Goal: Information Seeking & Learning: Find specific fact

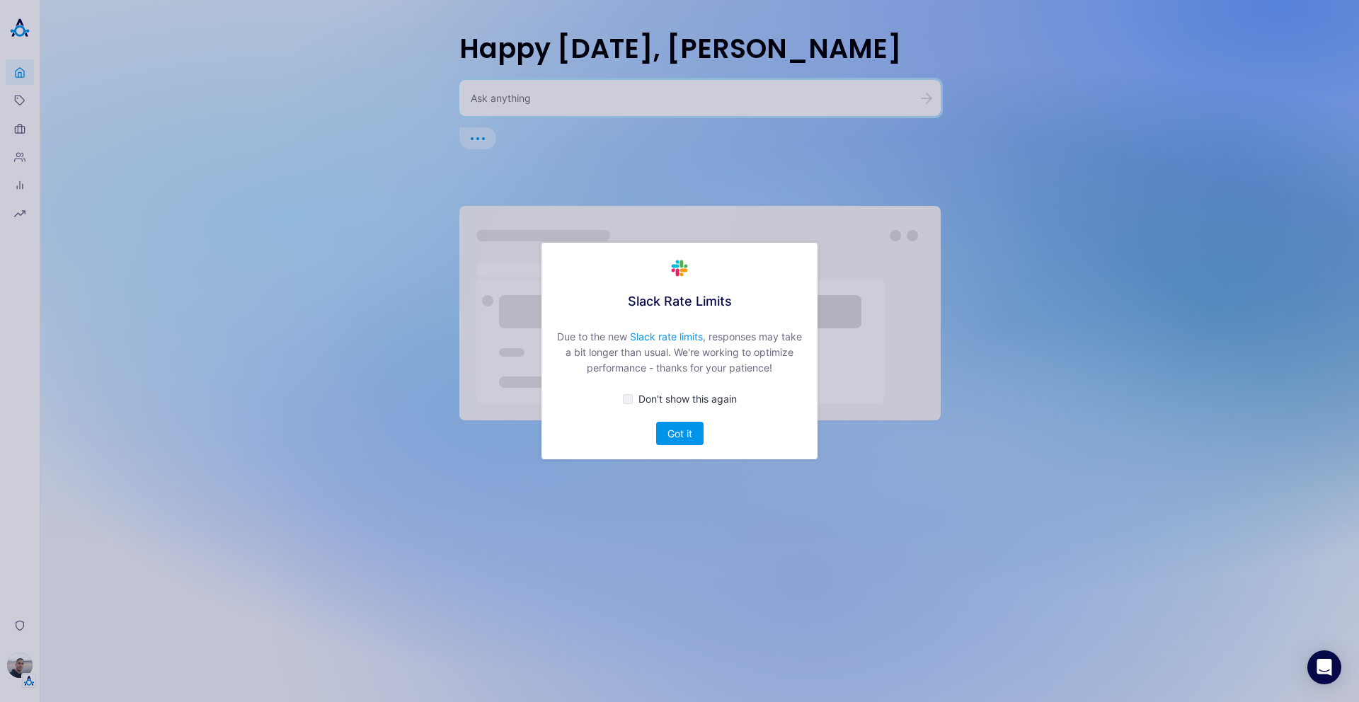
click at [667, 401] on span "Don't show this again" at bounding box center [687, 399] width 98 height 12
checkbox input "true"
click at [671, 424] on button "Got it" at bounding box center [679, 433] width 47 height 23
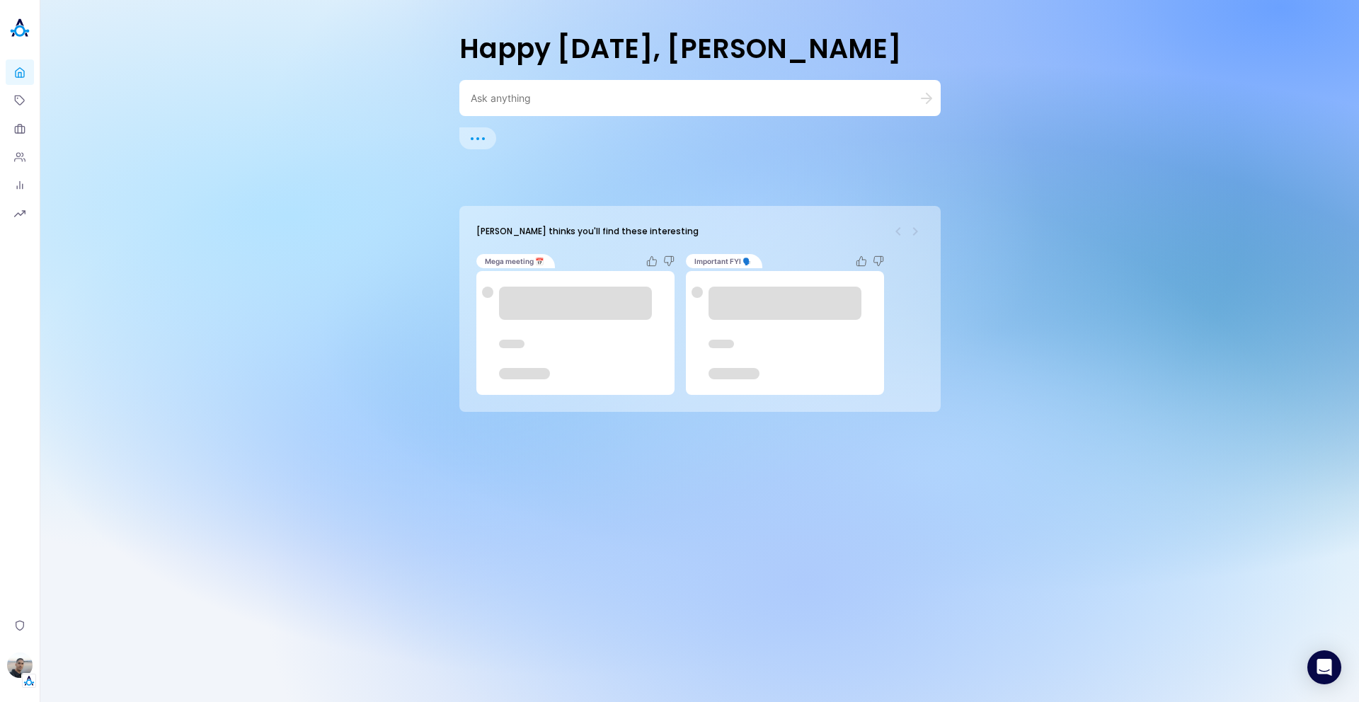
click at [590, 104] on textarea at bounding box center [683, 97] width 425 height 13
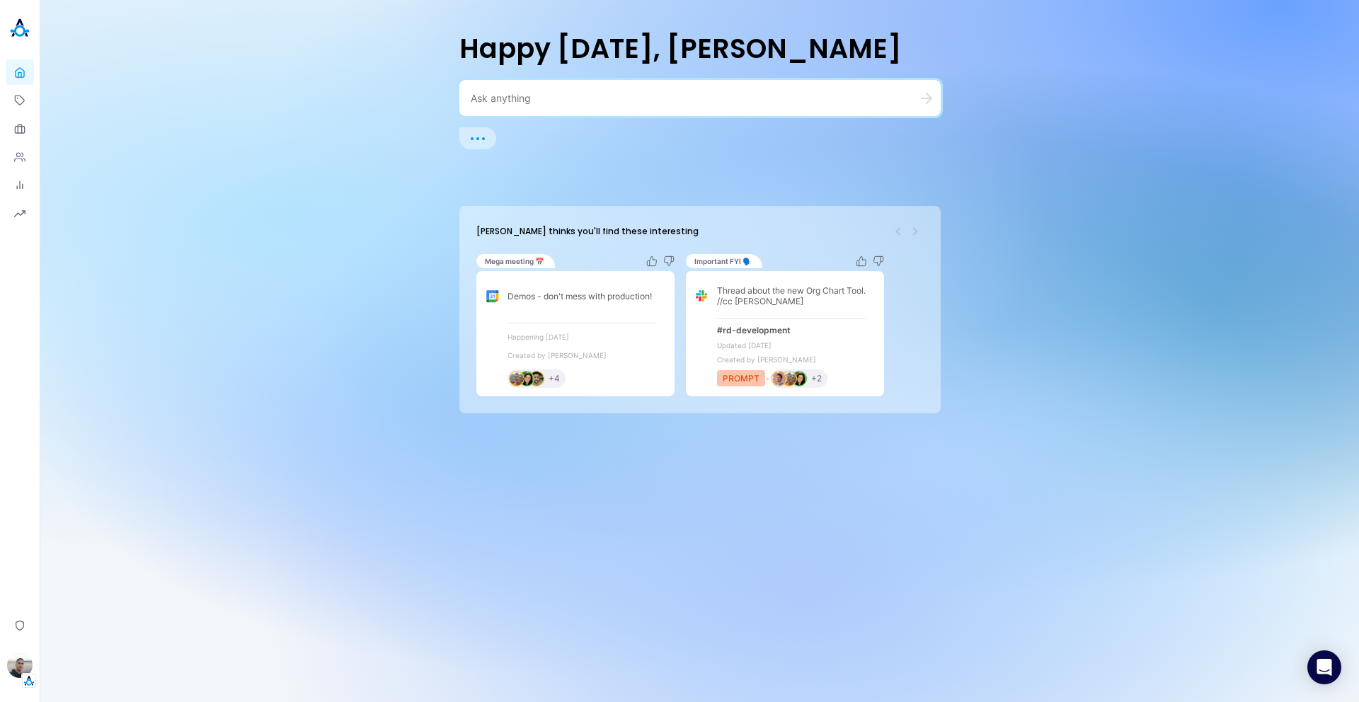
type textarea "e"
type textarea "E"
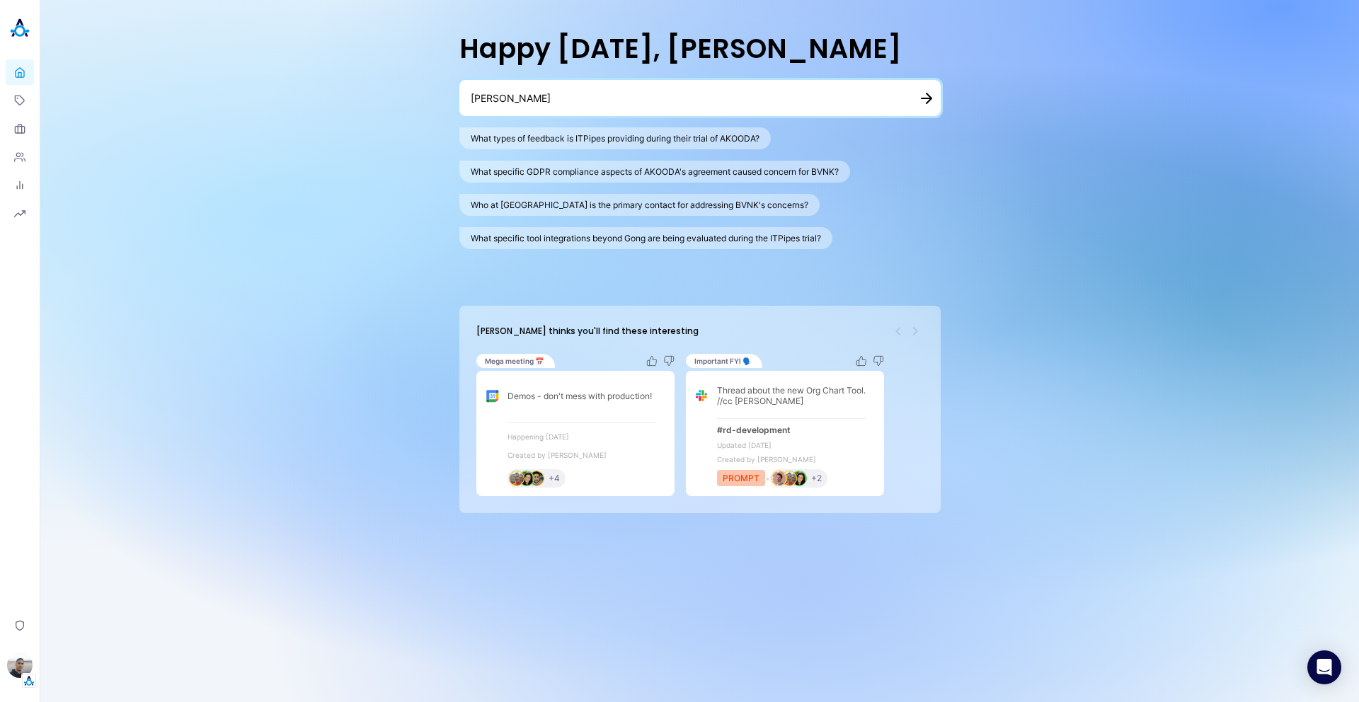
type textarea "Eli"
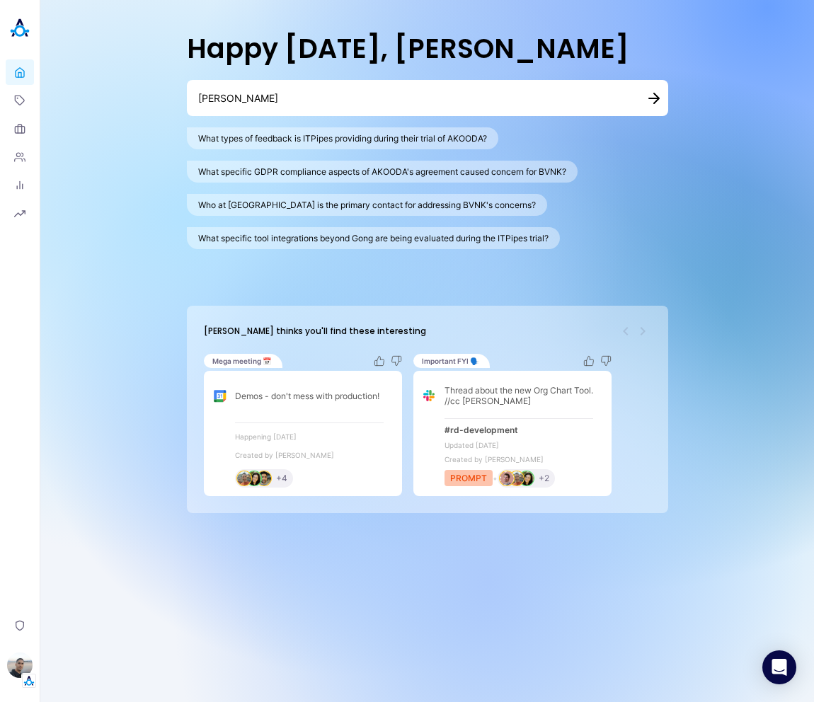
click at [563, 103] on textarea "Eli" at bounding box center [410, 97] width 425 height 13
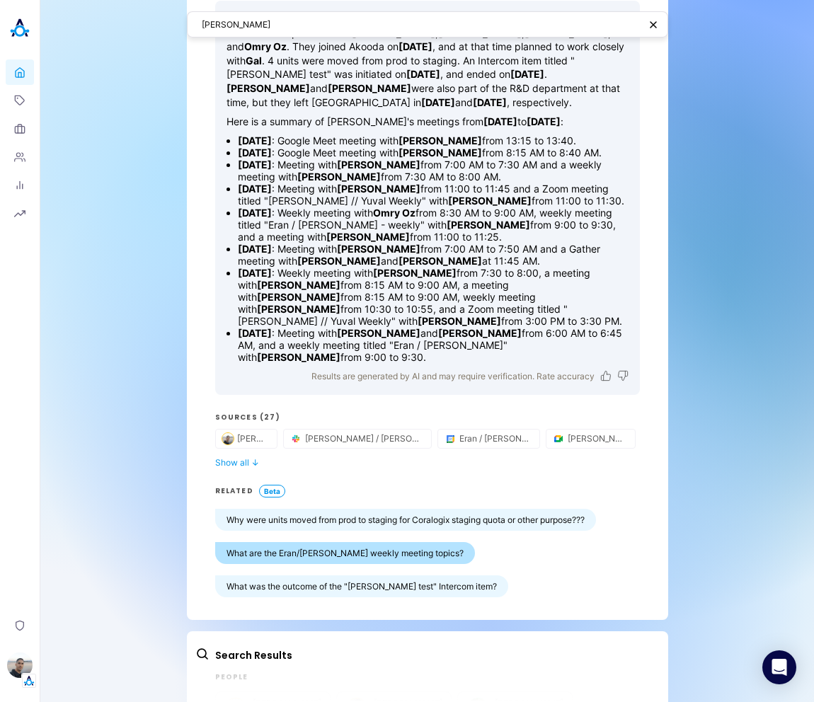
scroll to position [149, 0]
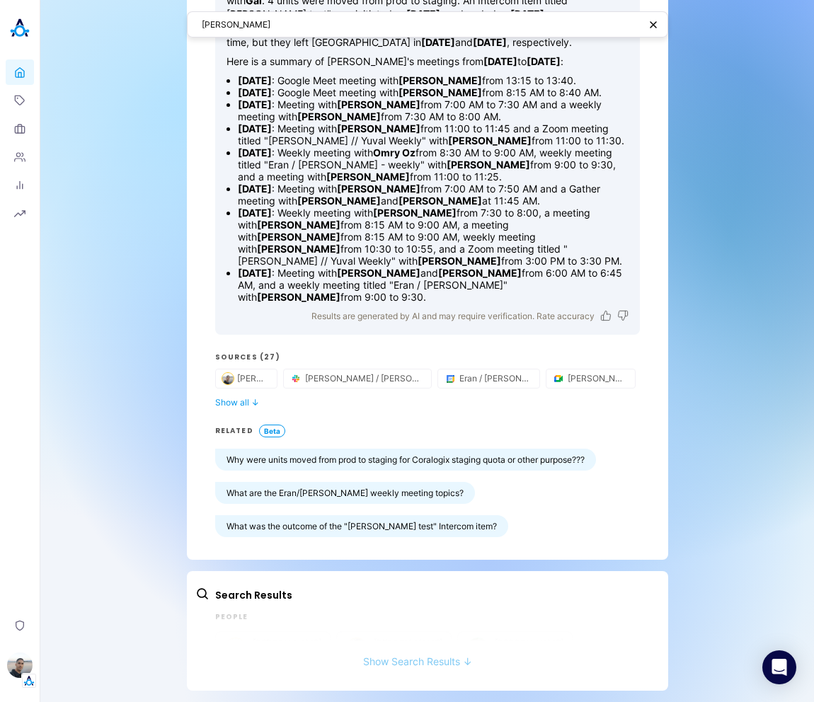
click at [403, 665] on button "Show Search Results ↓" at bounding box center [417, 654] width 445 height 26
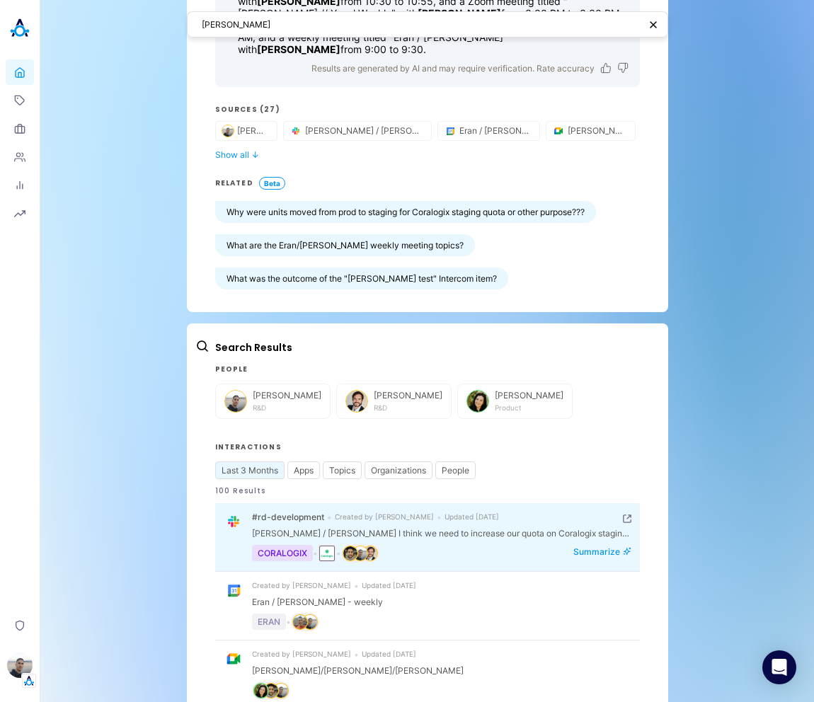
scroll to position [440, 0]
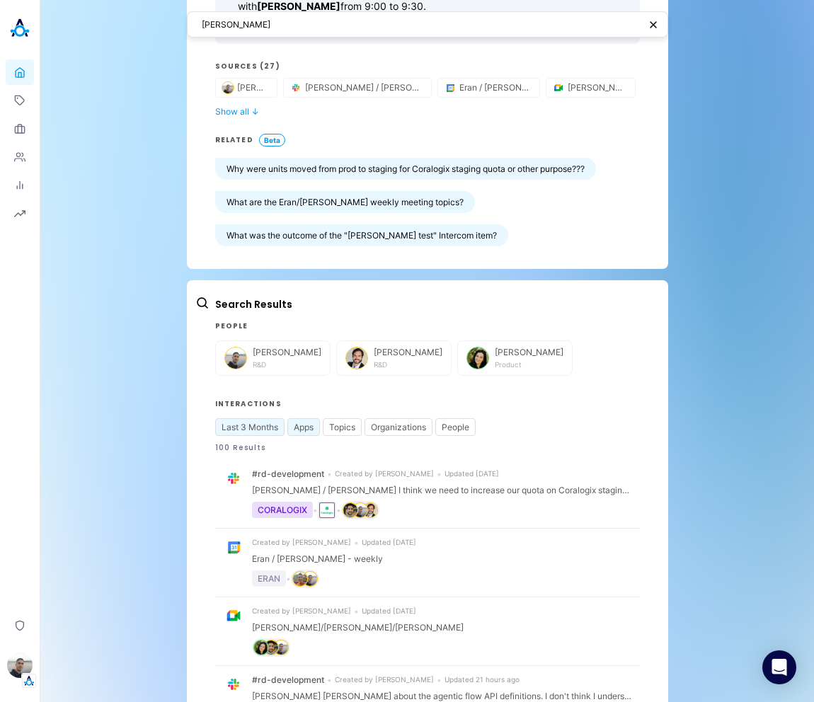
click at [299, 423] on button "Apps" at bounding box center [303, 427] width 33 height 18
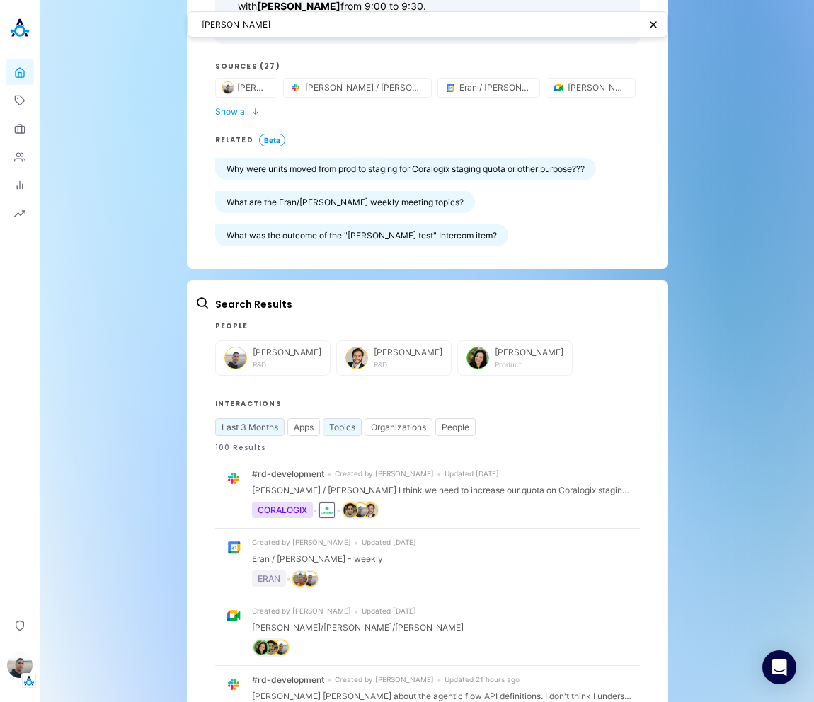
click at [331, 424] on button "Topics" at bounding box center [342, 427] width 39 height 18
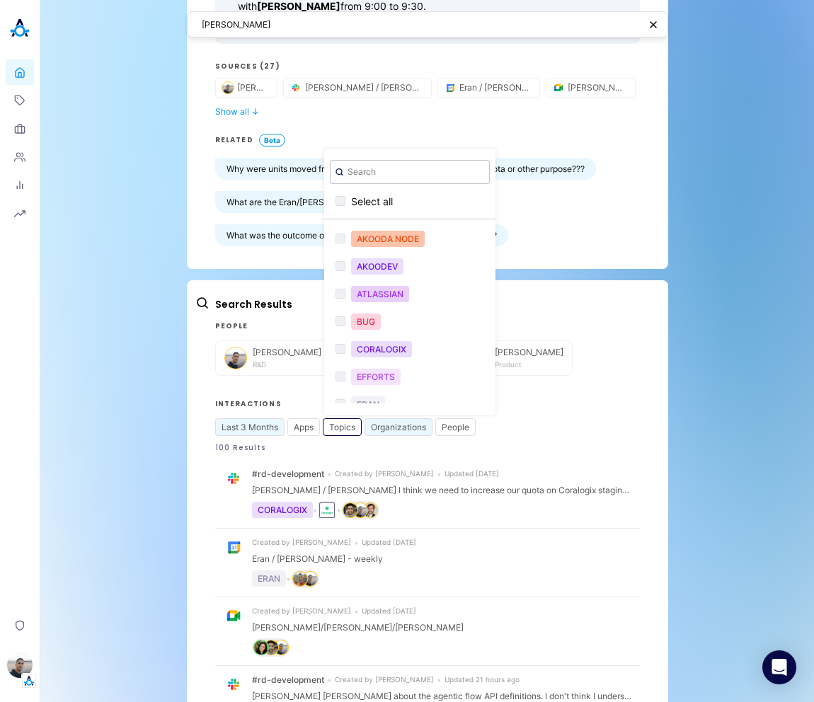
click at [380, 423] on button "Organizations" at bounding box center [399, 427] width 68 height 18
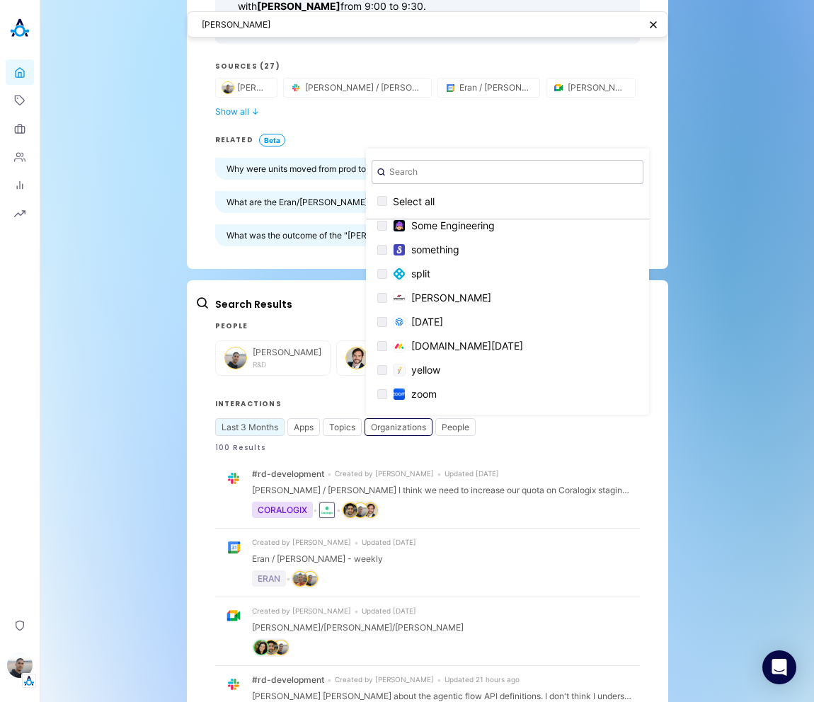
scroll to position [0, 0]
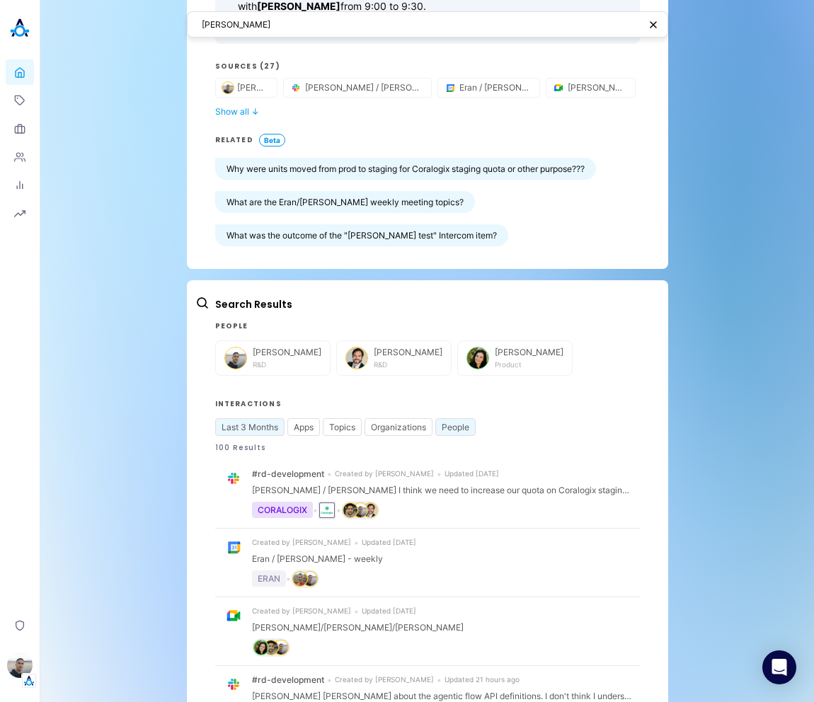
click at [454, 430] on button "People" at bounding box center [455, 427] width 40 height 18
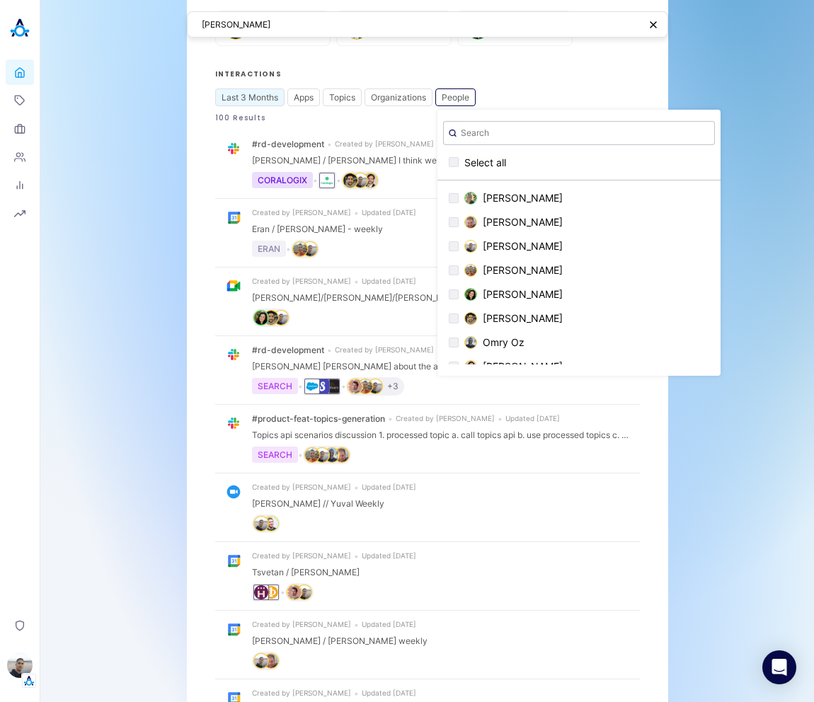
click at [762, 298] on div "Eli AI Answer Eli Leon is the VP R&D in the R&D department , reporting to Itama…" at bounding box center [427, 53] width 774 height 1646
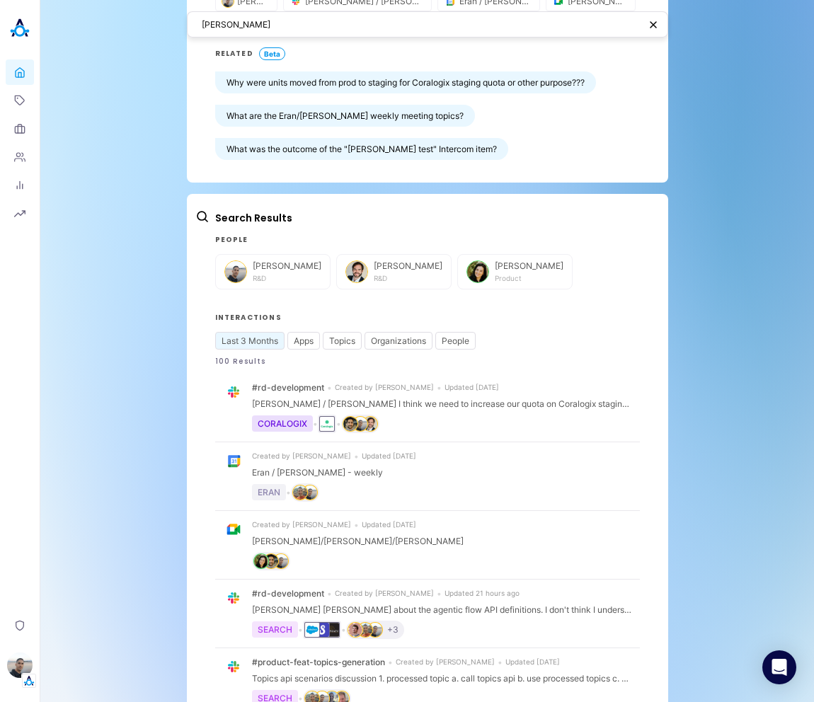
scroll to position [464, 0]
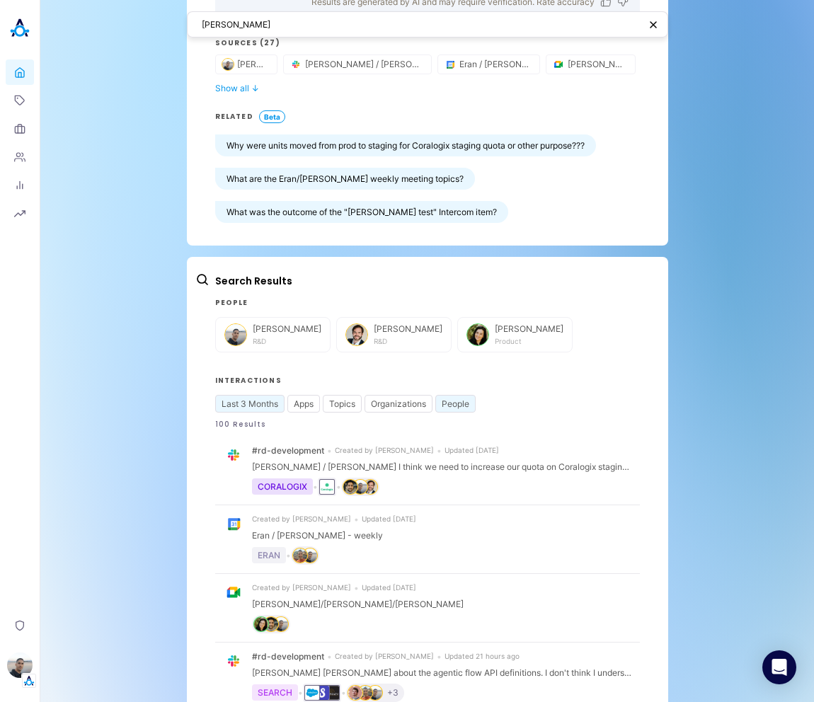
click at [445, 401] on button "People" at bounding box center [455, 404] width 40 height 18
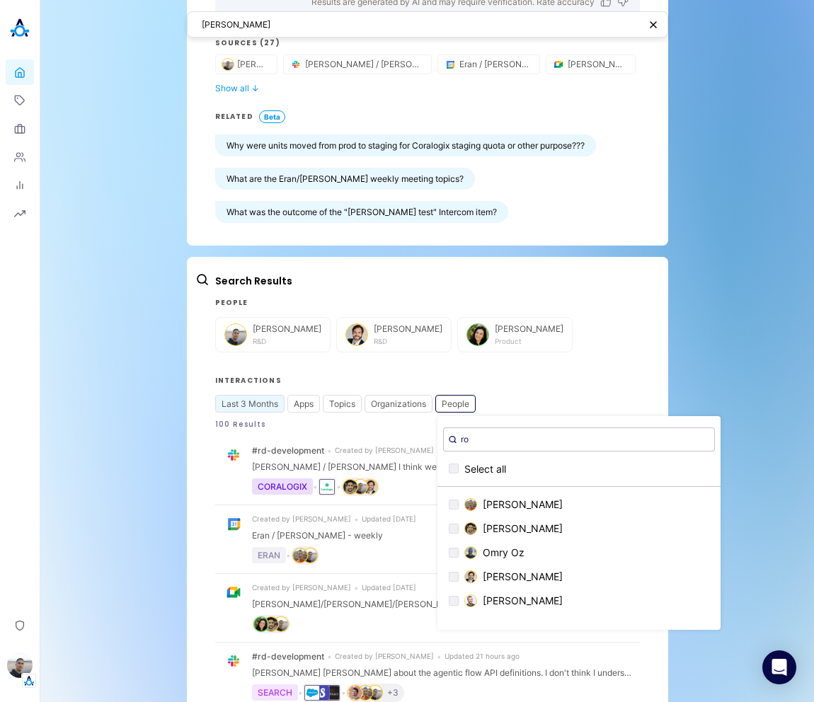
type input "ron"
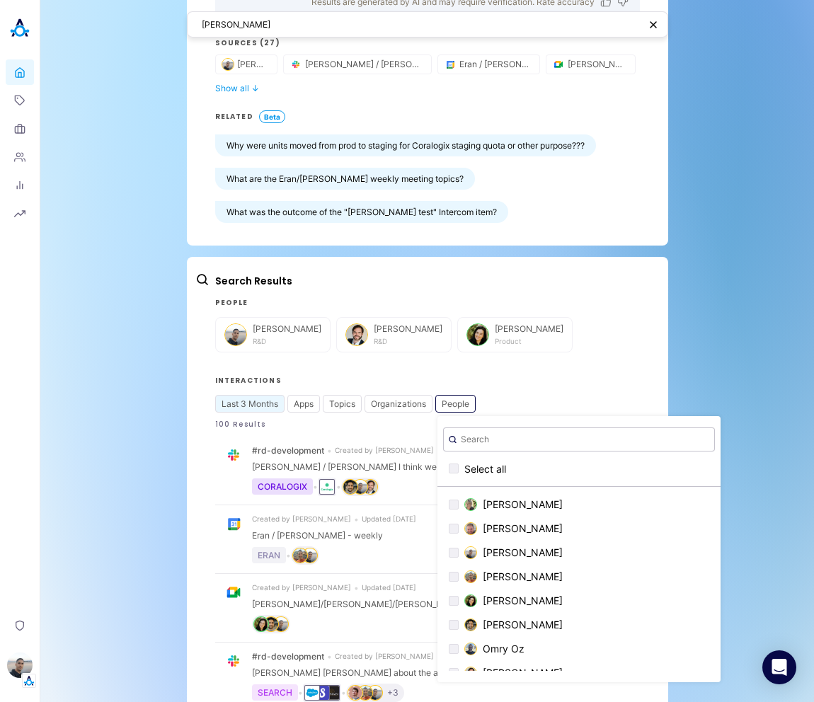
click at [394, 386] on h3 "Interactions" at bounding box center [427, 380] width 425 height 11
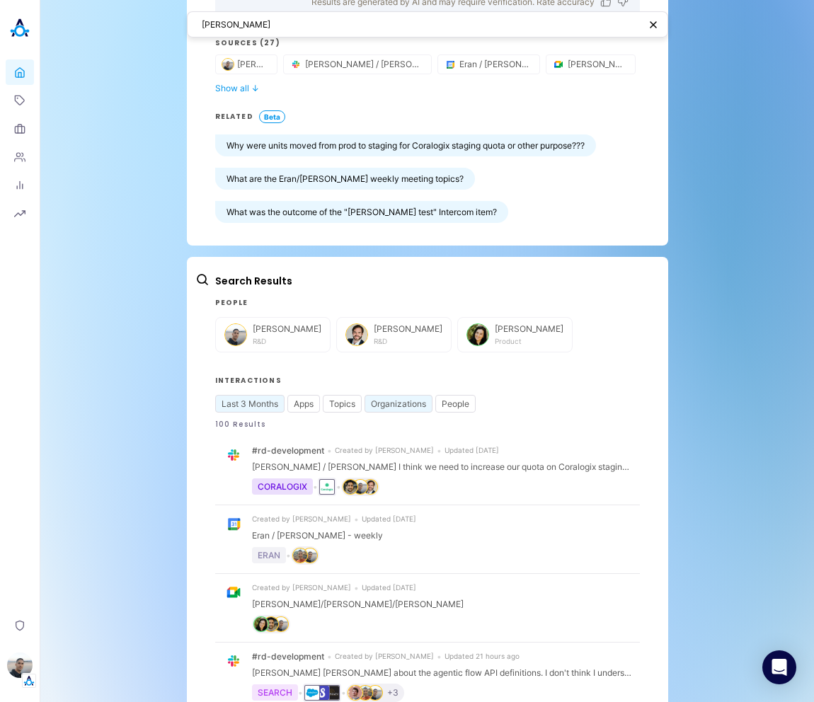
click at [391, 395] on button "Organizations" at bounding box center [399, 404] width 68 height 18
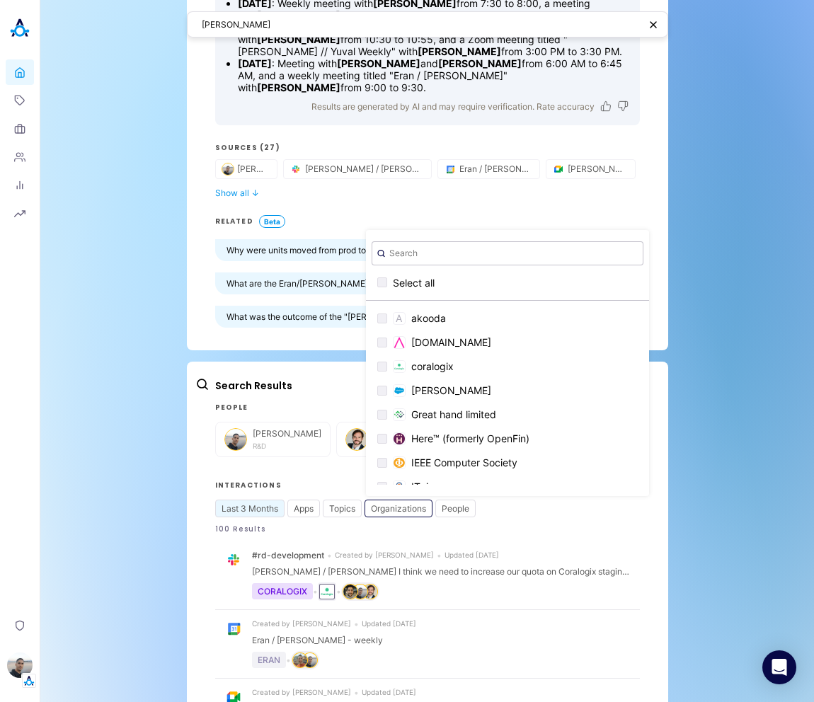
scroll to position [360, 0]
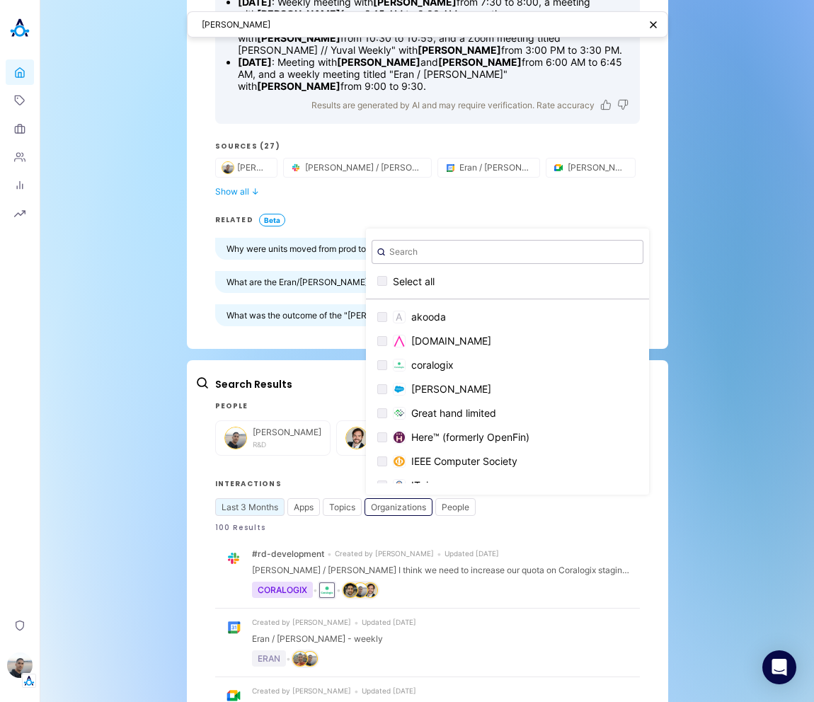
click at [747, 395] on div "Eli AI Answer Eli Leon is the VP R&D in the R&D department , reporting to Itama…" at bounding box center [427, 463] width 774 height 1646
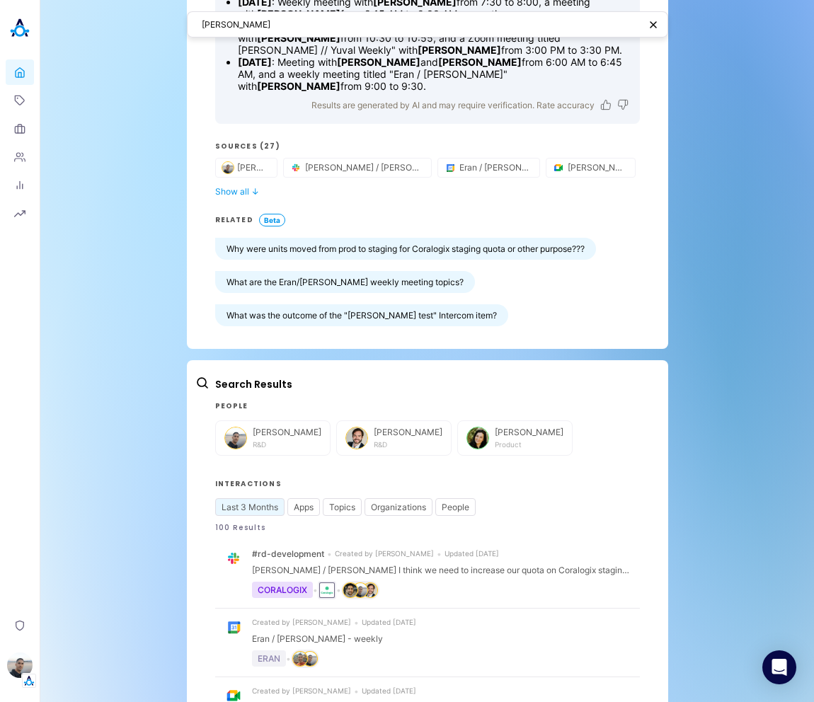
click at [692, 421] on div "Eli AI Answer Eli Leon is the VP R&D in the R&D department , reporting to Itama…" at bounding box center [427, 463] width 774 height 1646
click at [343, 503] on button "Topics" at bounding box center [342, 507] width 39 height 18
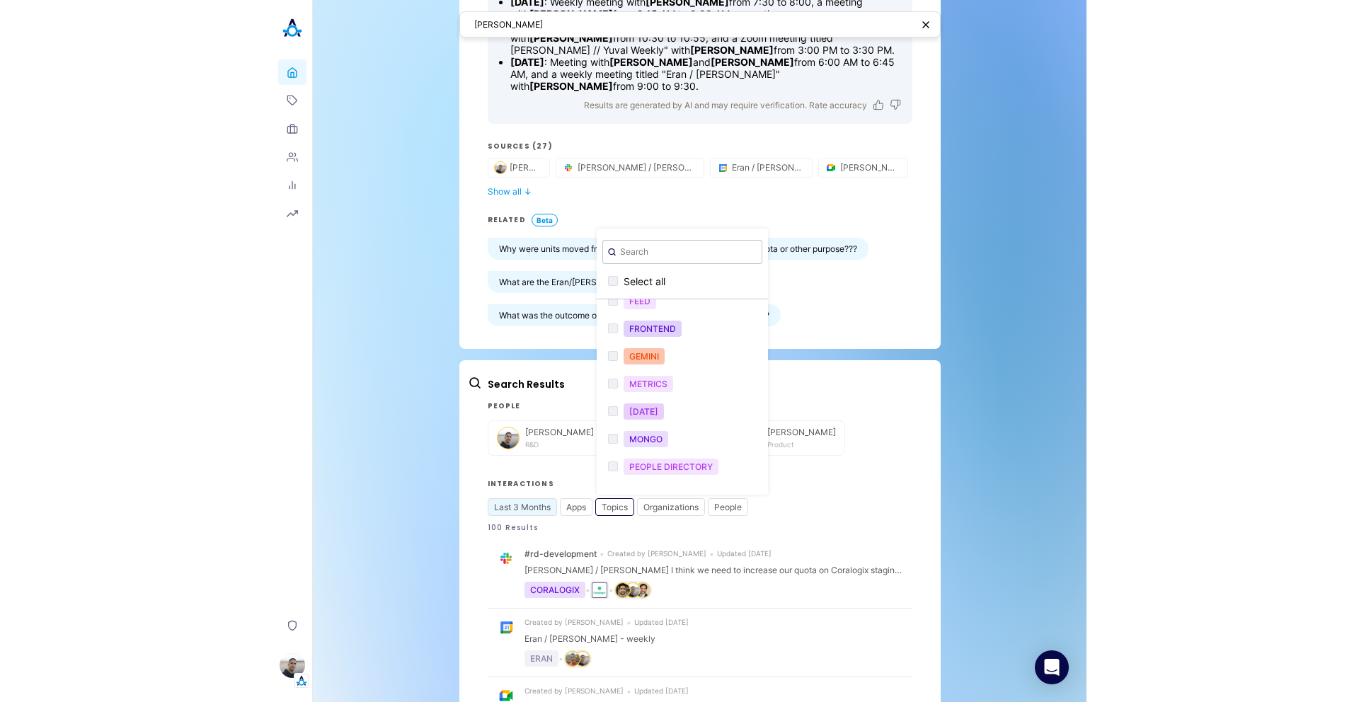
scroll to position [394, 0]
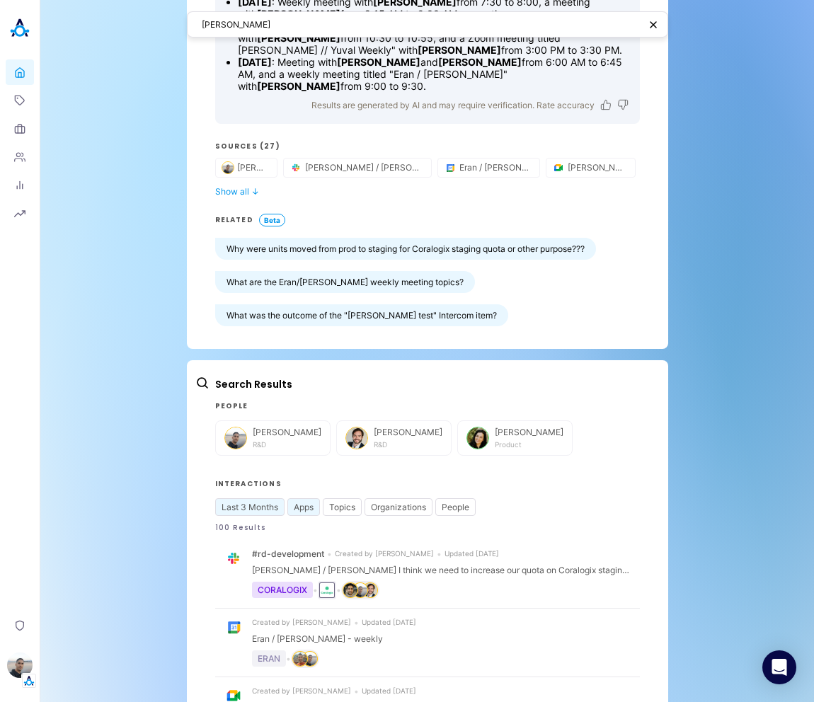
click at [296, 509] on button "Apps" at bounding box center [303, 507] width 33 height 18
click at [696, 466] on div "Eli AI Answer Eli Leon is the VP R&D in the R&D department , reporting to Itama…" at bounding box center [427, 463] width 774 height 1646
click at [237, 510] on button "Last 3 Months" at bounding box center [249, 507] width 69 height 18
select select "4"
select select "2025"
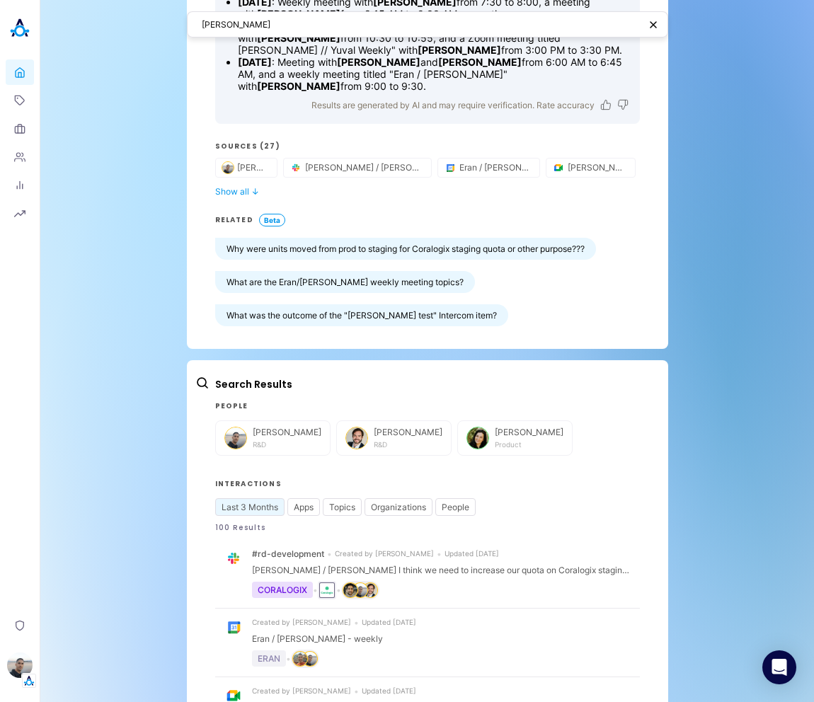
click at [694, 449] on div "Eli AI Answer Eli Leon is the VP R&D in the R&D department , reporting to Itama…" at bounding box center [427, 463] width 774 height 1646
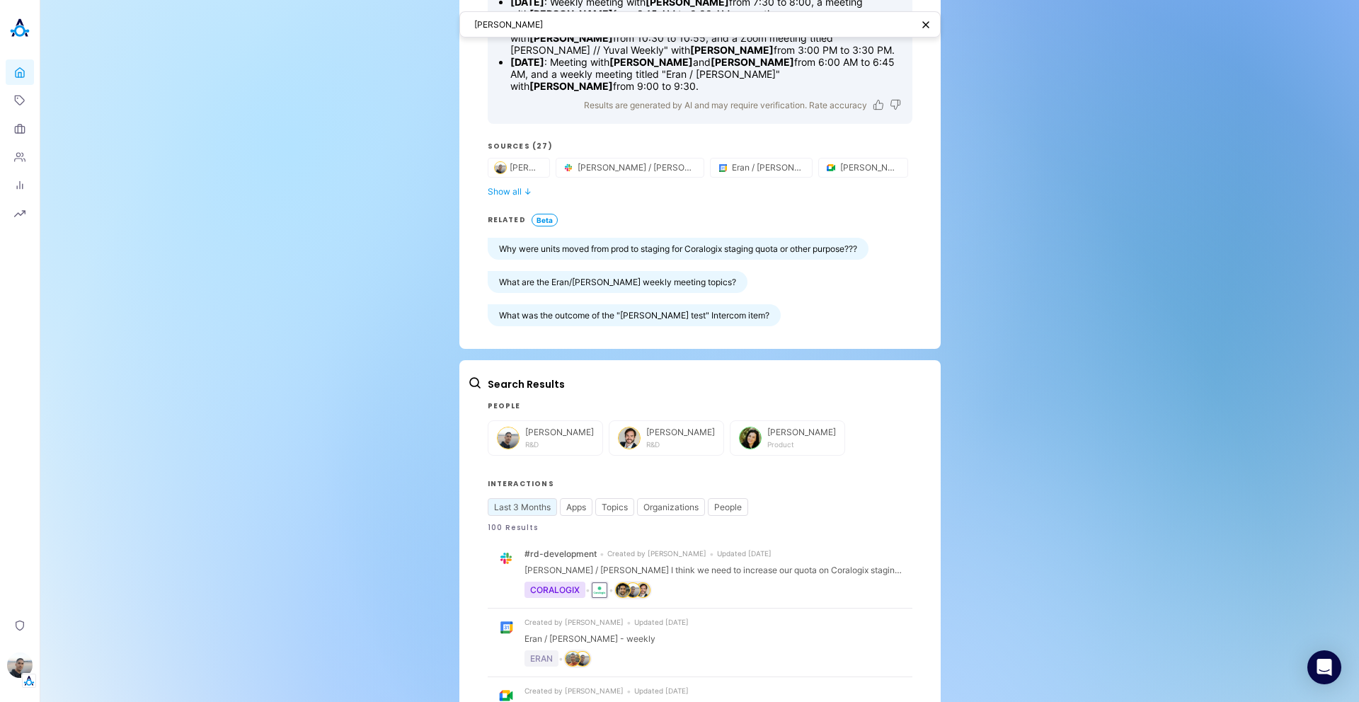
click at [987, 328] on div "Eli AI Answer Eli Leon is the VP R&D in the R&D department , reporting to Itama…" at bounding box center [699, 463] width 1319 height 1646
click at [1116, 335] on div "Eli AI Answer Eli Leon is the VP R&D in the R&D department , reporting to Itama…" at bounding box center [699, 463] width 1319 height 1646
